Goal: Information Seeking & Learning: Learn about a topic

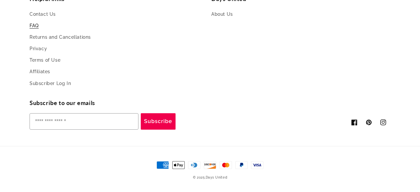
click at [37, 28] on link "FAQ" at bounding box center [34, 25] width 9 height 11
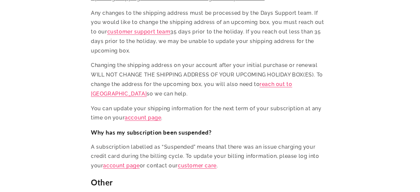
scroll to position [2985, 0]
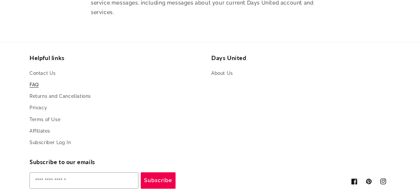
scroll to position [2985, 0]
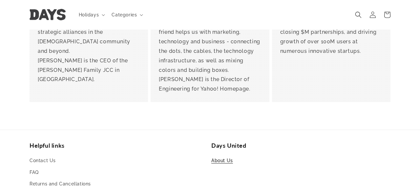
scroll to position [1472, 0]
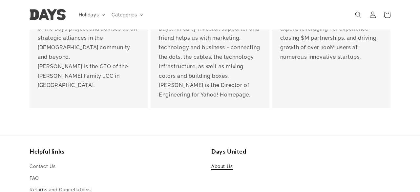
click at [220, 162] on link "About Us" at bounding box center [222, 167] width 22 height 10
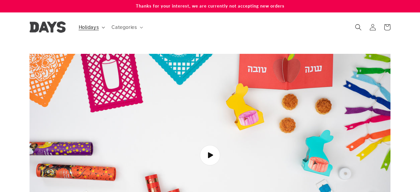
click at [102, 29] on summary "Holidays" at bounding box center [91, 27] width 33 height 14
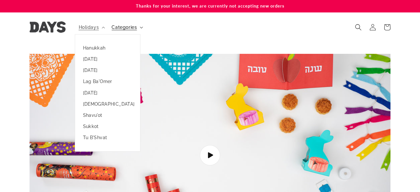
click at [141, 27] on icon at bounding box center [141, 28] width 3 height 2
